Goal: Book appointment/travel/reservation

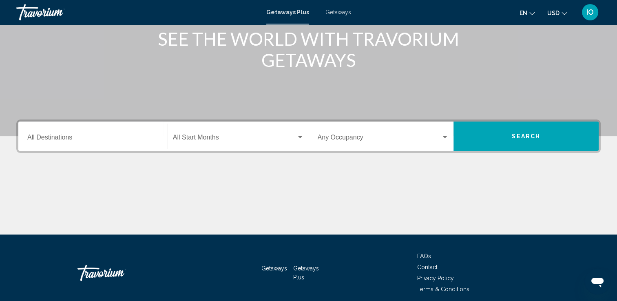
scroll to position [142, 0]
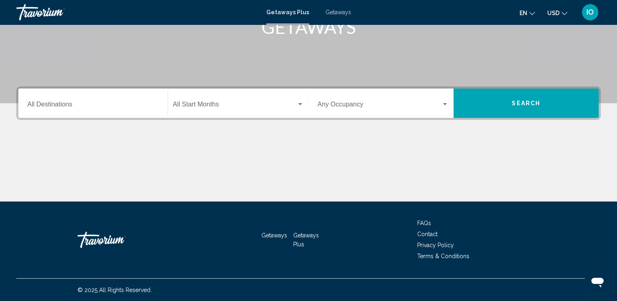
click at [64, 101] on div "Destination All Destinations" at bounding box center [92, 104] width 131 height 26
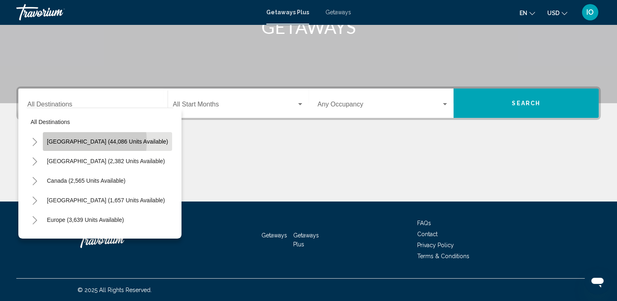
click at [76, 141] on span "[GEOGRAPHIC_DATA] (44,086 units available)" at bounding box center [107, 141] width 121 height 7
type input "**********"
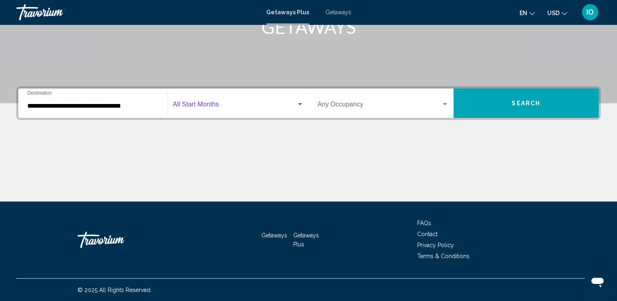
click at [193, 104] on span "Search widget" at bounding box center [235, 105] width 124 height 7
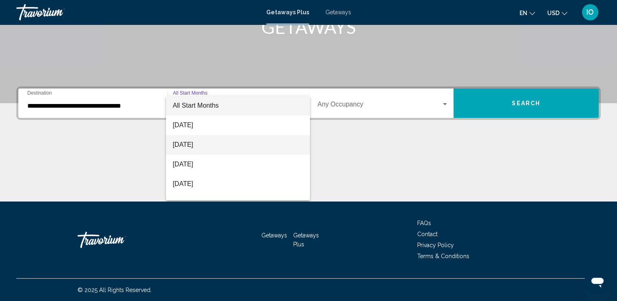
click at [211, 146] on span "[DATE]" at bounding box center [238, 145] width 131 height 20
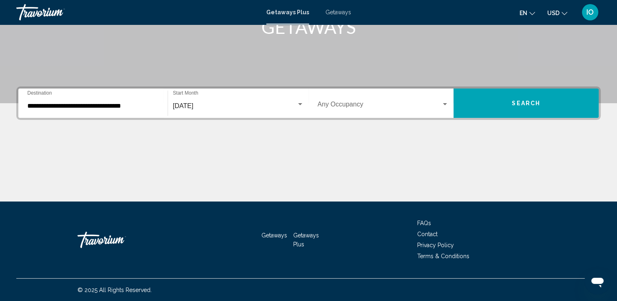
click at [417, 100] on div "Occupancy Any Occupancy" at bounding box center [383, 104] width 131 height 26
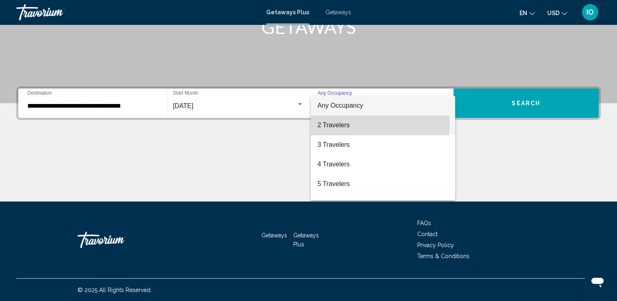
click at [363, 124] on span "2 Travelers" at bounding box center [382, 125] width 131 height 20
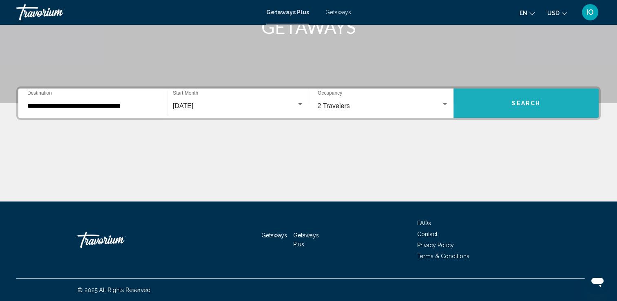
click at [506, 99] on button "Search" at bounding box center [526, 103] width 145 height 29
